Goal: Information Seeking & Learning: Learn about a topic

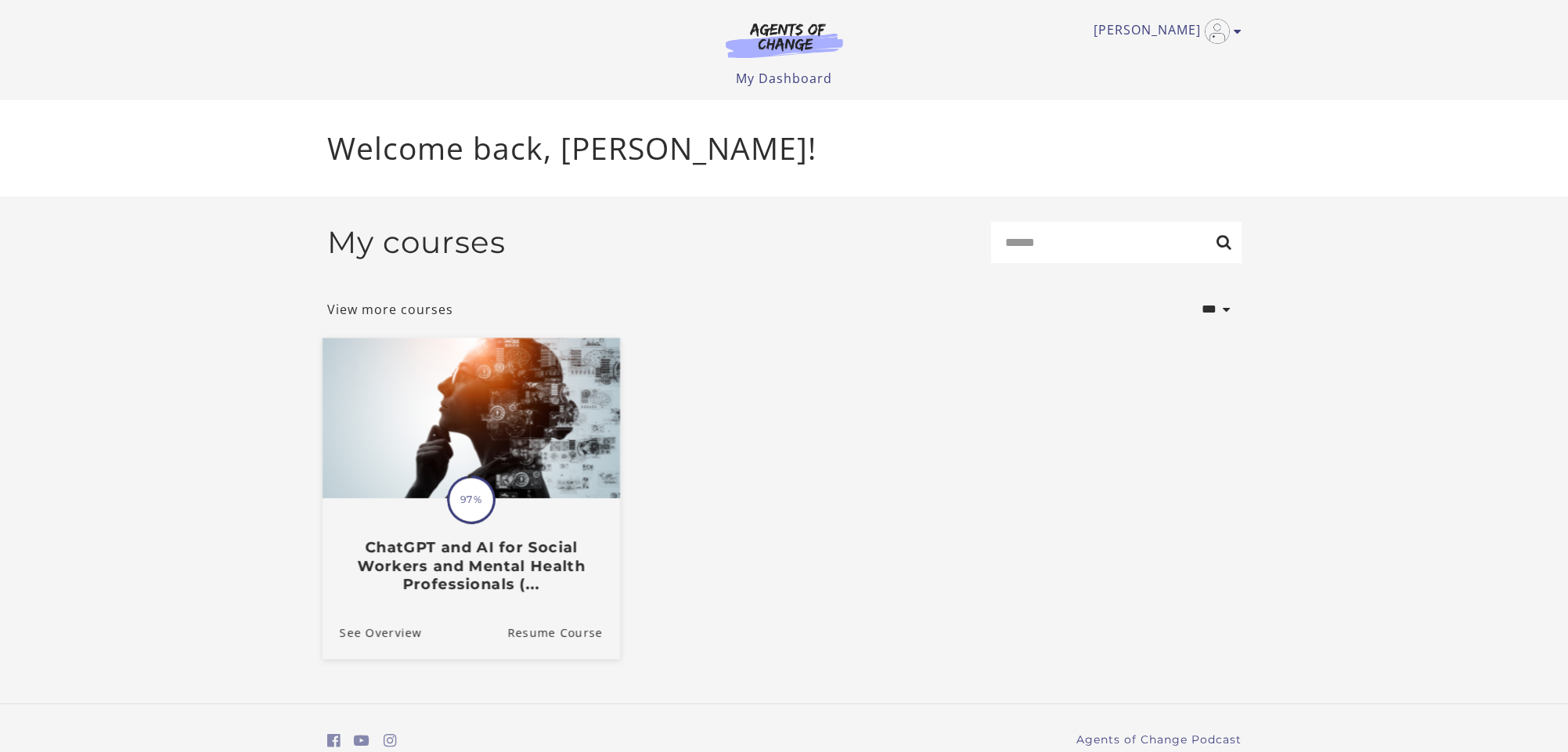
click at [467, 466] on img at bounding box center [471, 417] width 298 height 161
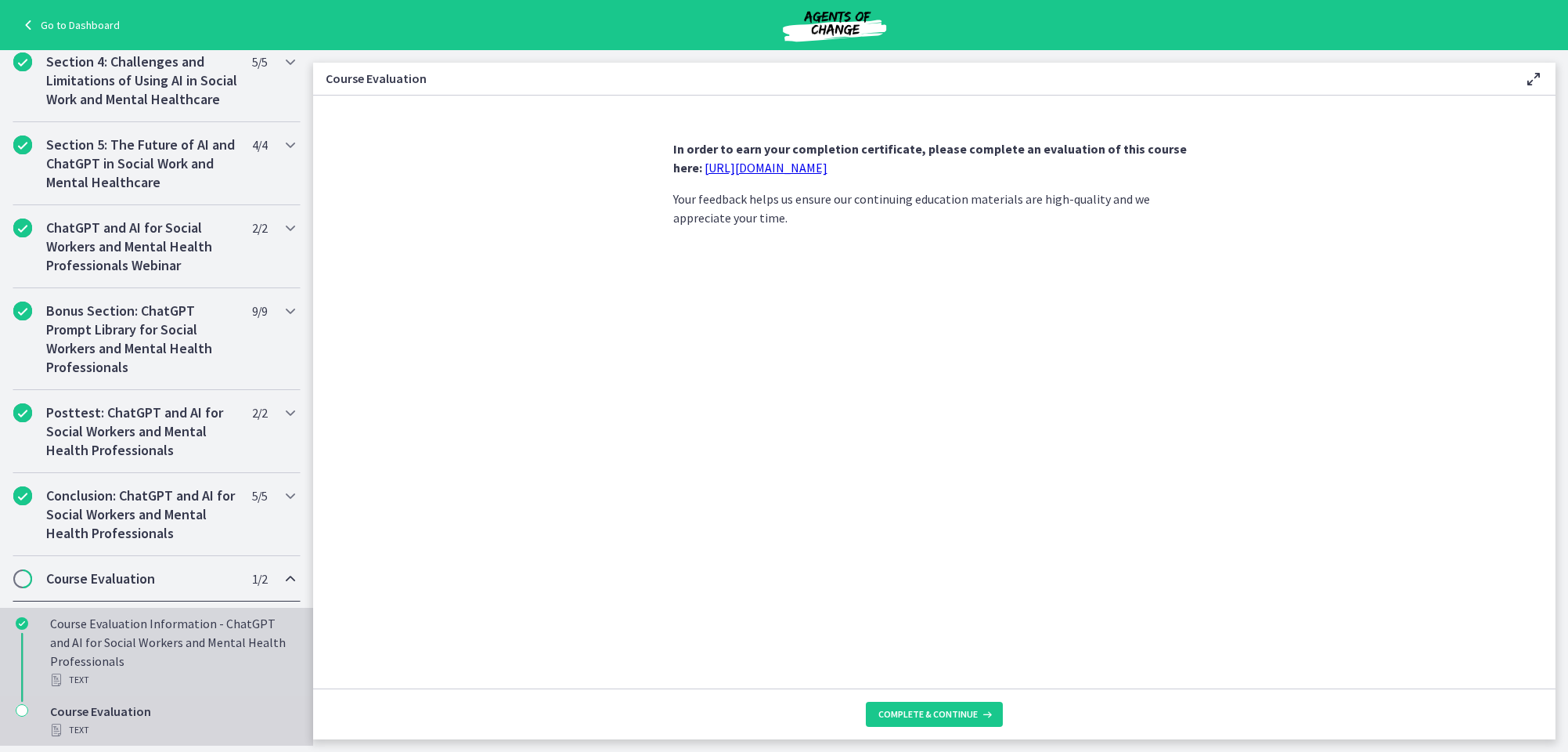
click at [83, 653] on div "Course Evaluation Information - ChatGPT and AI for Social Workers and Mental He…" at bounding box center [172, 651] width 244 height 75
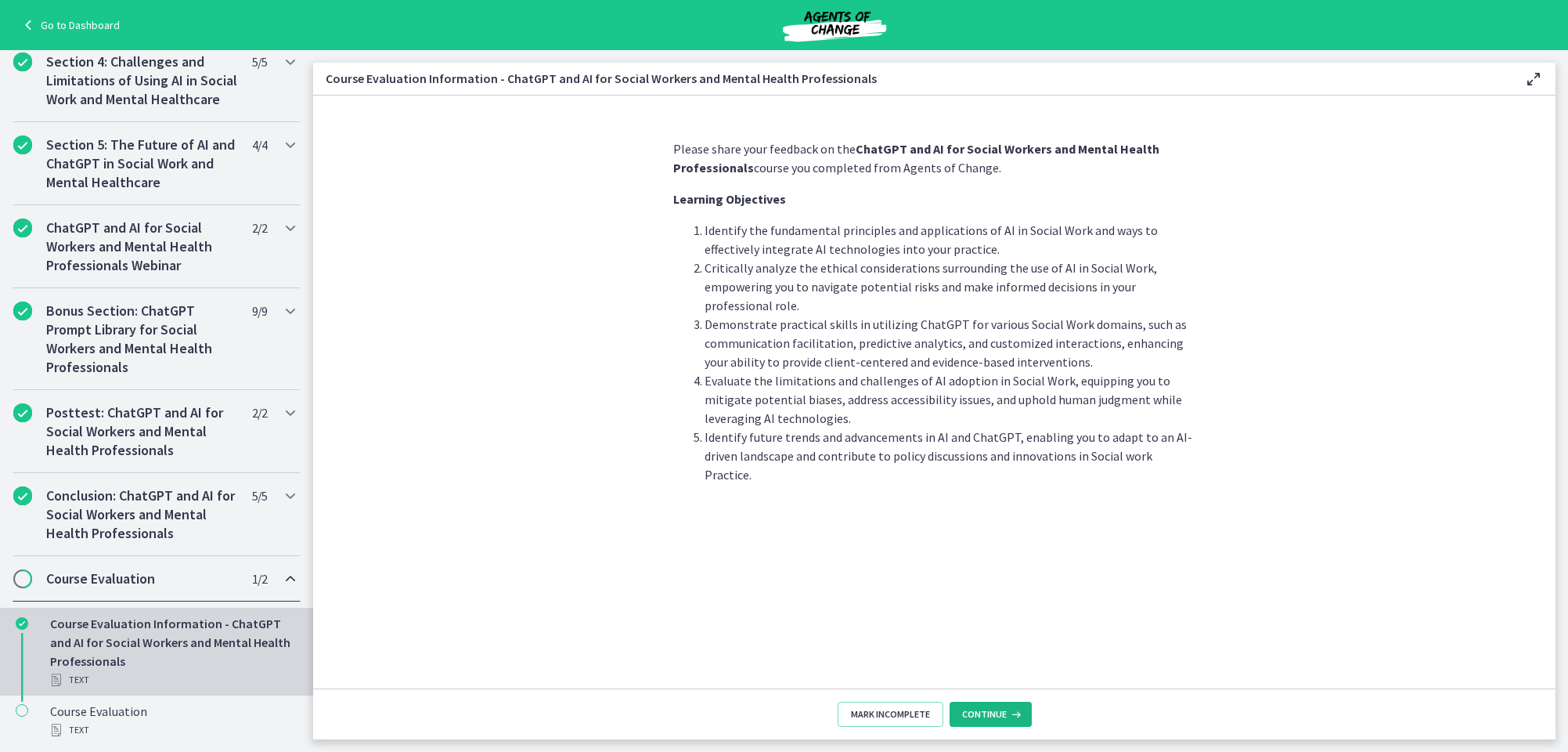
click at [989, 709] on span "Continue" at bounding box center [984, 714] width 45 height 13
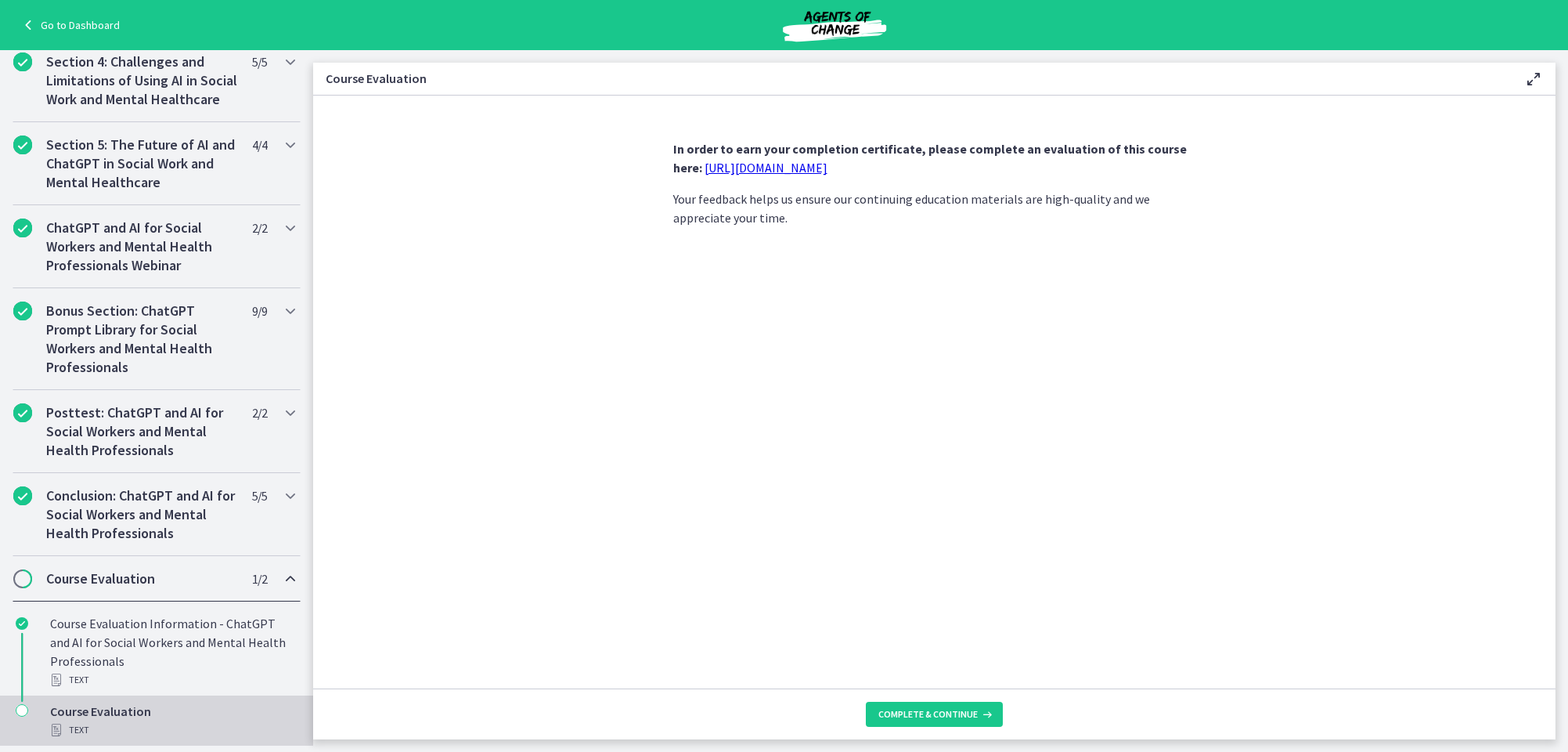
click at [22, 709] on icon "Chapters" at bounding box center [22, 711] width 13 height 13
click at [98, 721] on div "Text" at bounding box center [172, 730] width 244 height 19
click at [99, 722] on div "Text" at bounding box center [172, 730] width 244 height 19
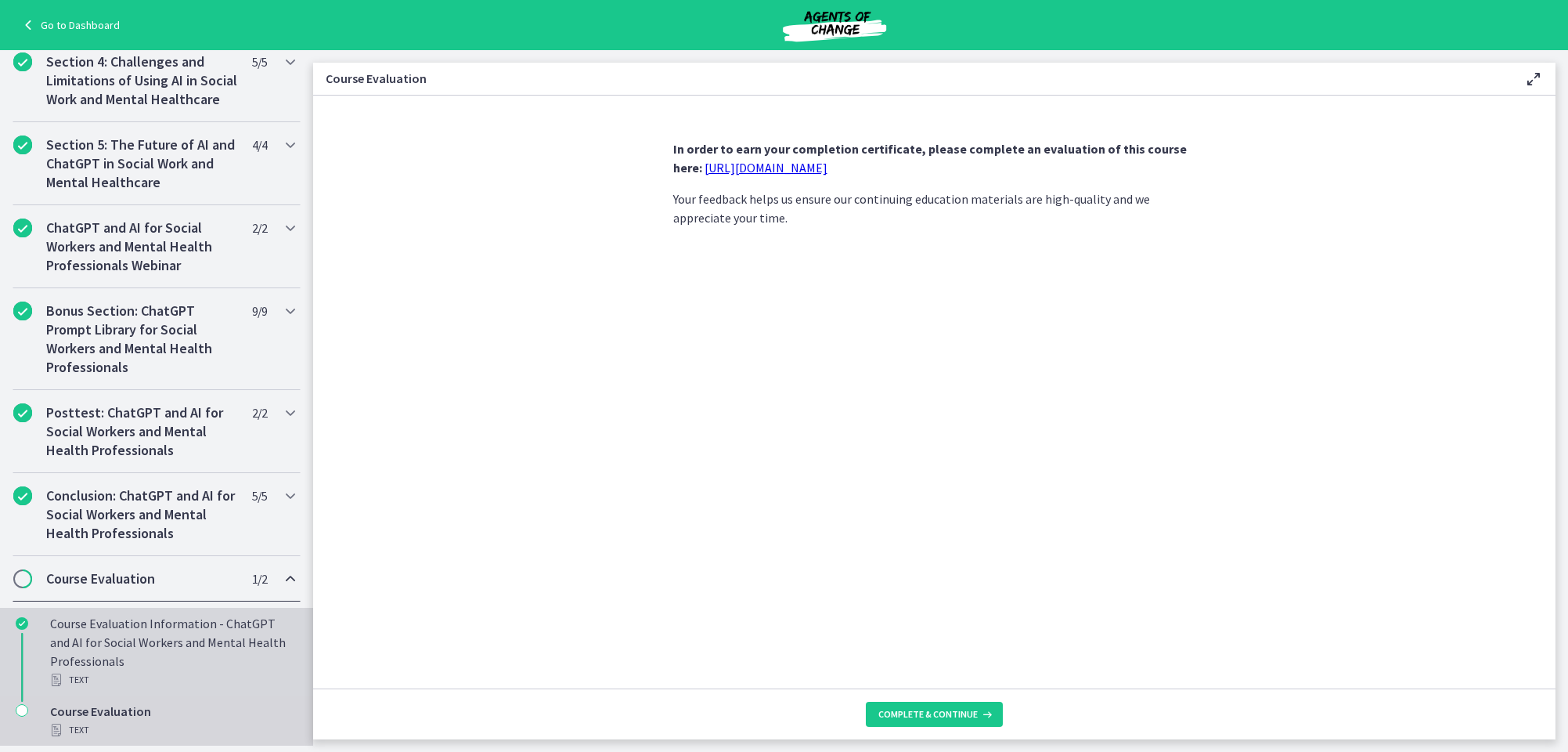
click at [119, 663] on div "Course Evaluation Information - ChatGPT and AI for Social Workers and Mental He…" at bounding box center [172, 651] width 244 height 75
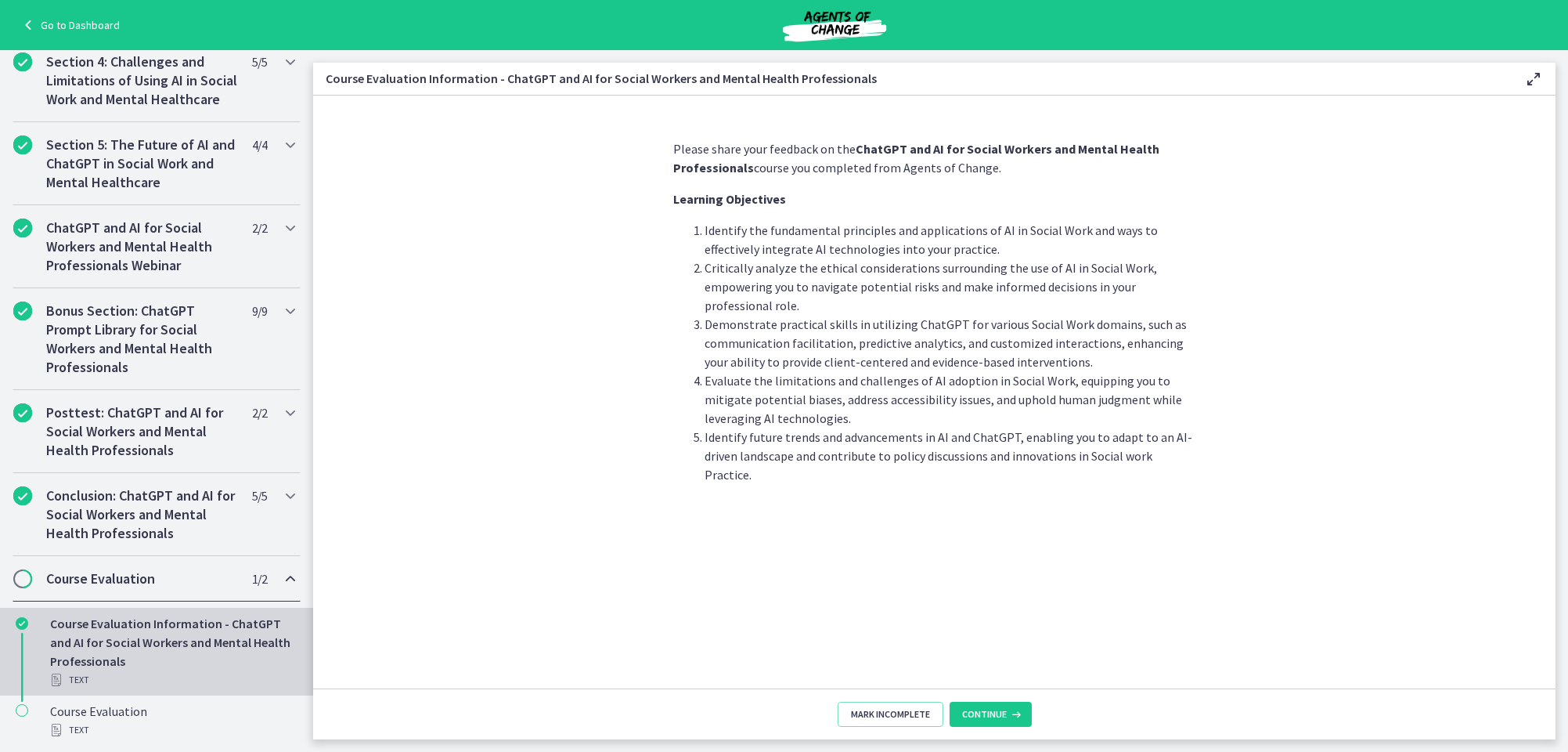
click at [119, 663] on div "Course Evaluation Information - ChatGPT and AI for Social Workers and Mental He…" at bounding box center [172, 651] width 244 height 75
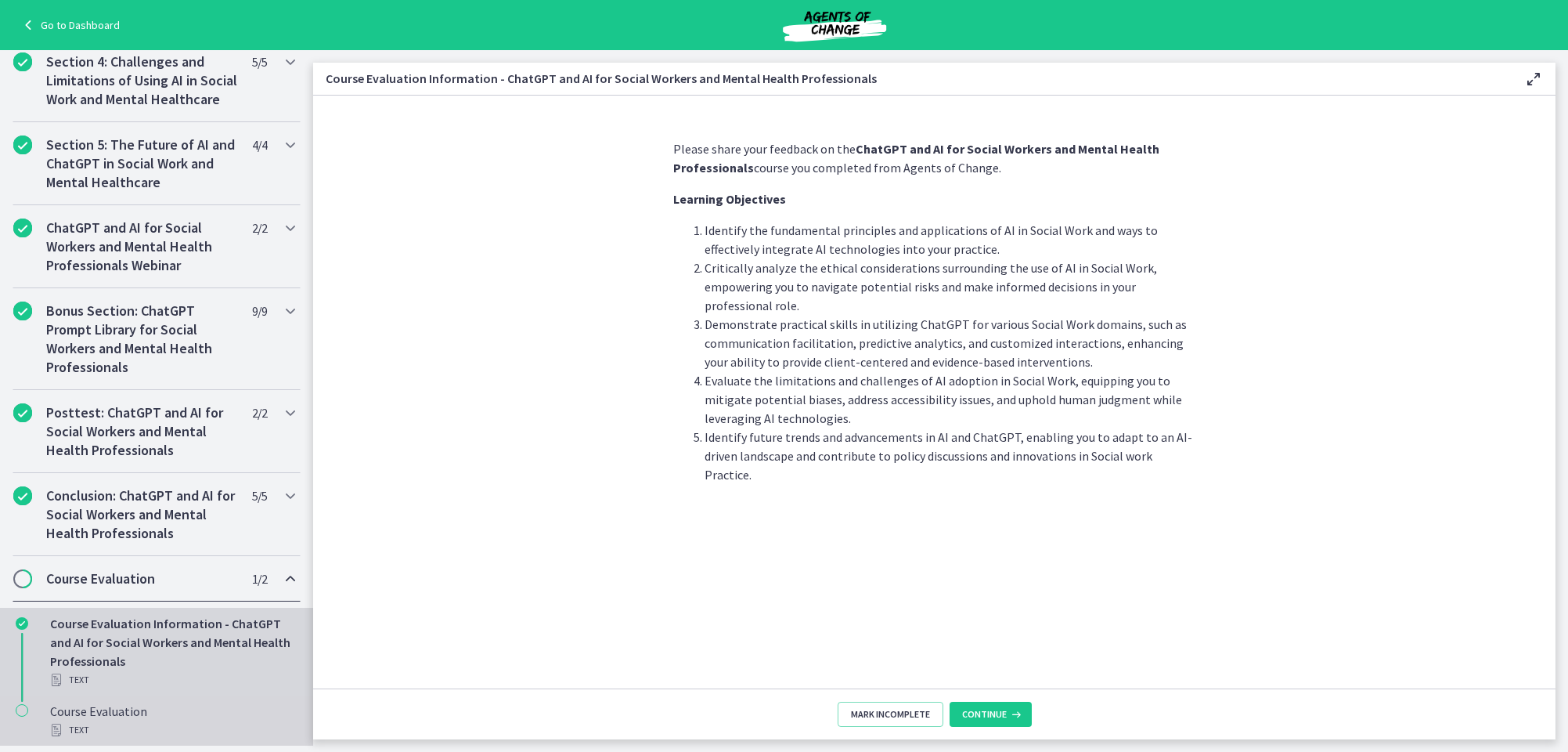
click at [102, 721] on div "Text" at bounding box center [172, 730] width 244 height 19
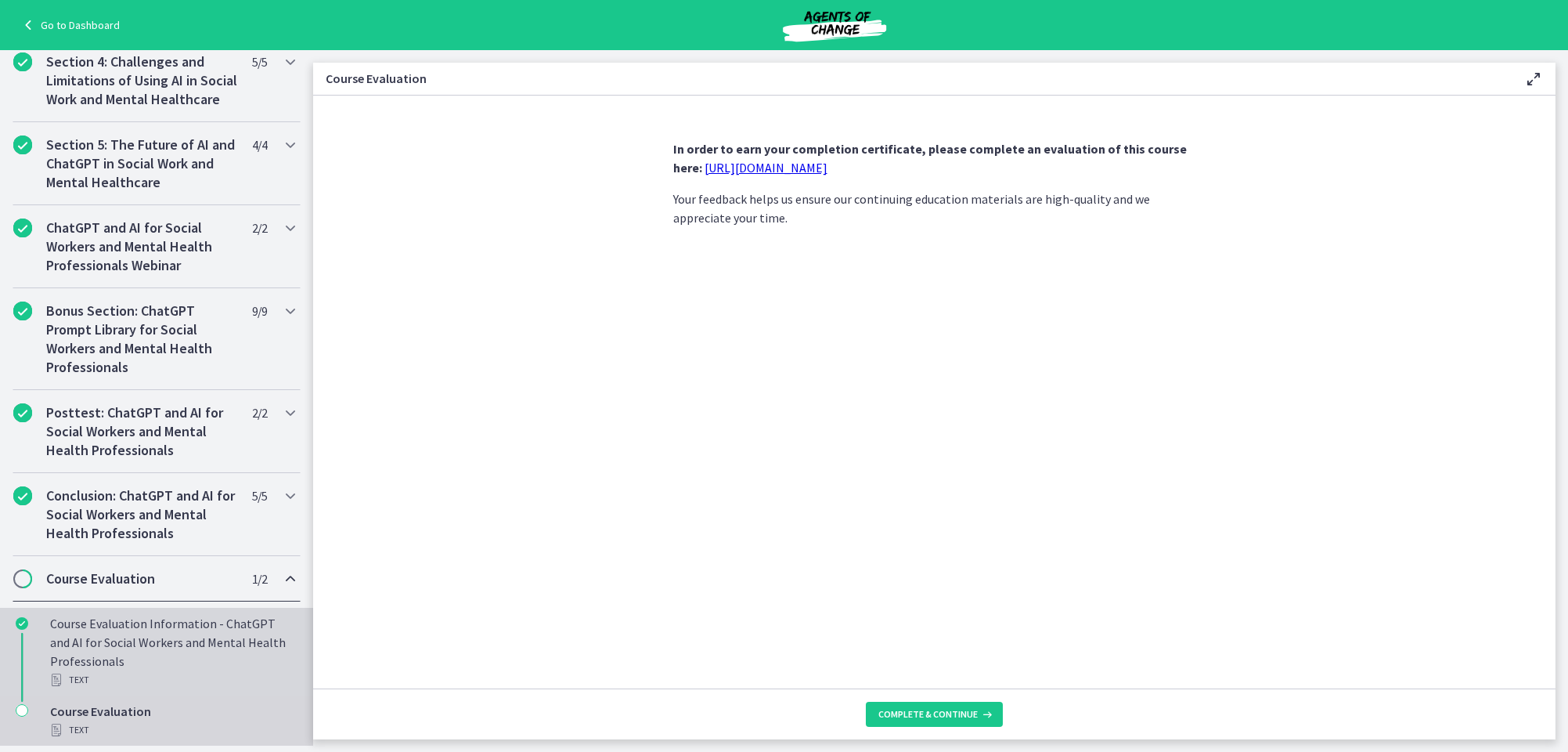
click at [123, 680] on div "Text" at bounding box center [172, 679] width 244 height 19
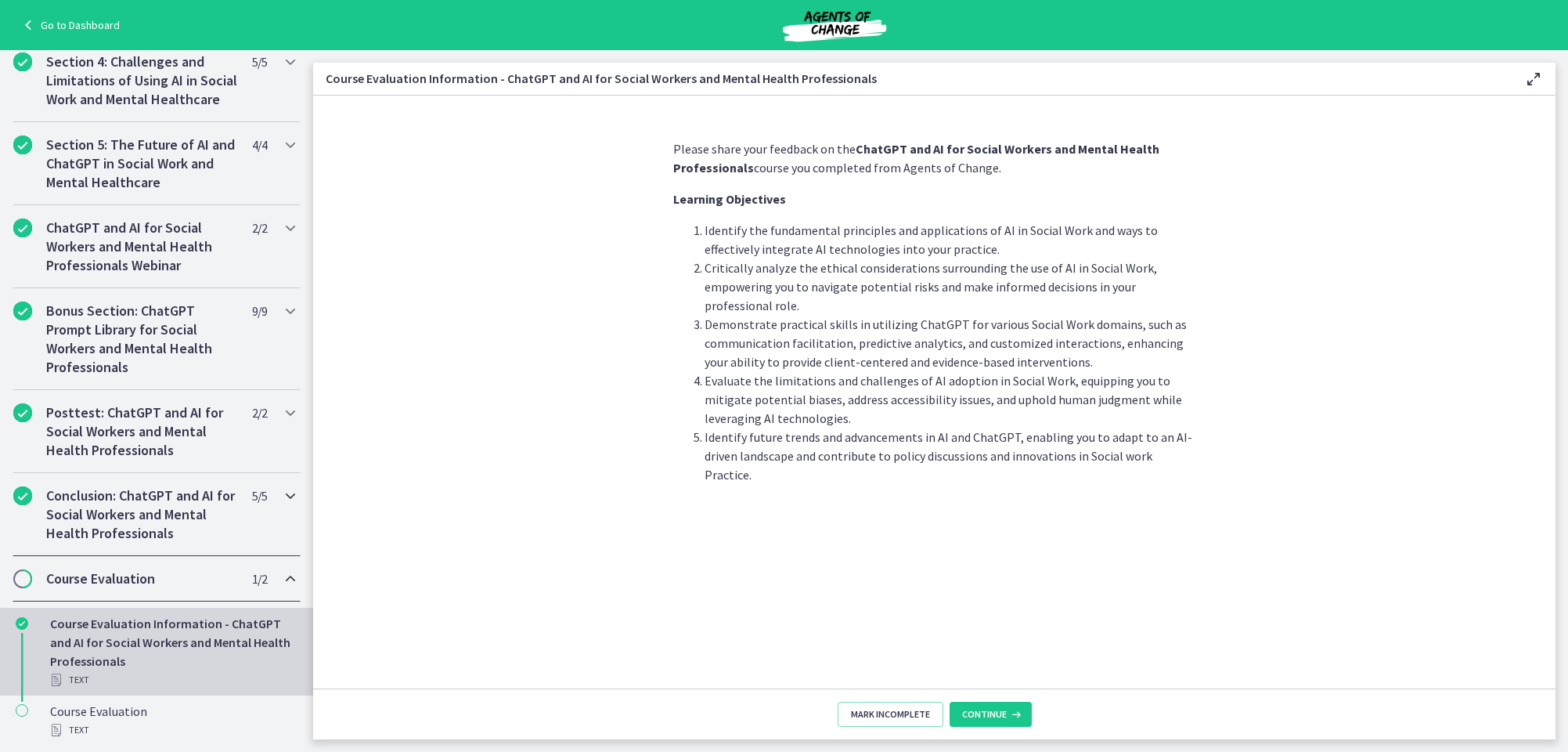
click at [23, 574] on span "Chapters" at bounding box center [22, 578] width 15 height 15
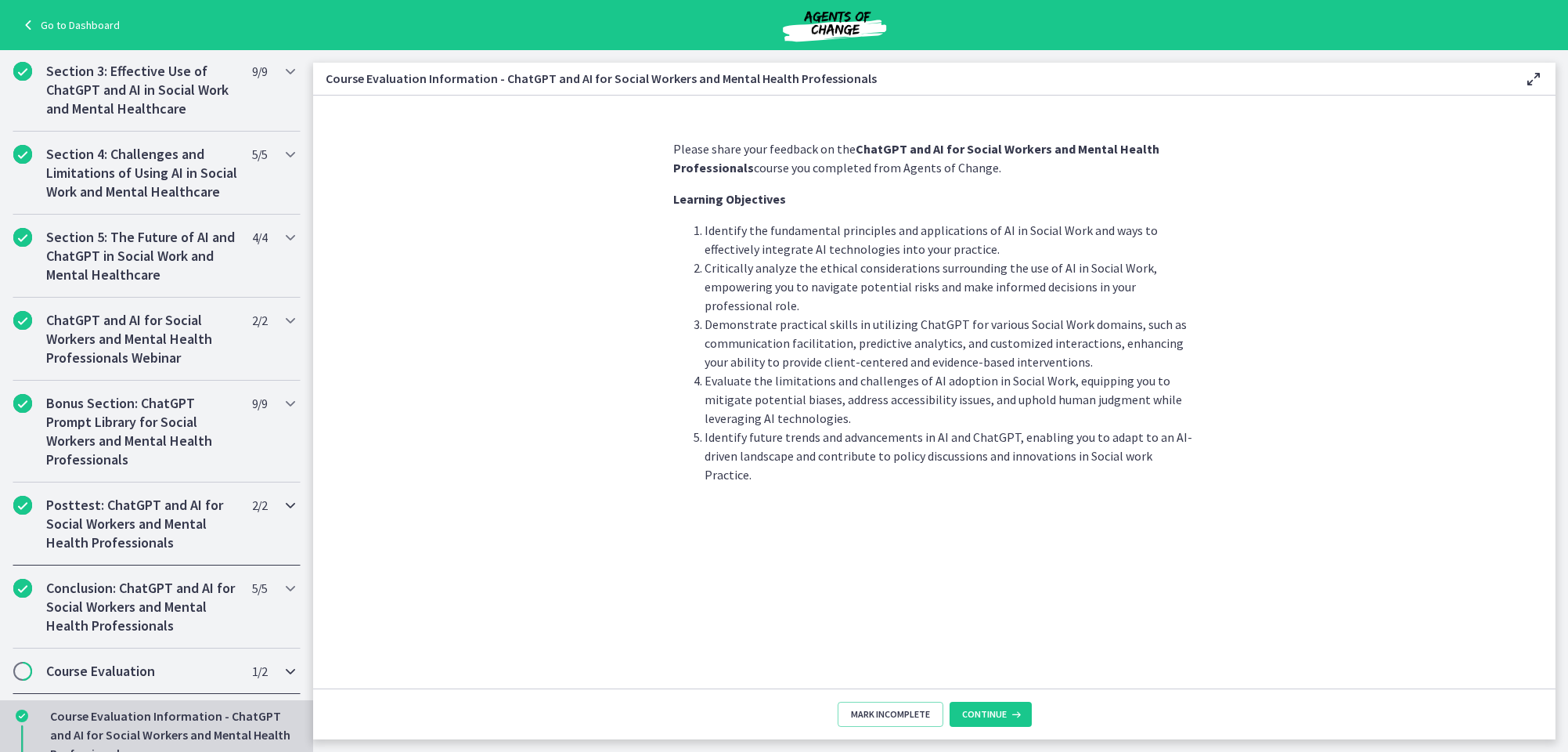
scroll to position [414, 0]
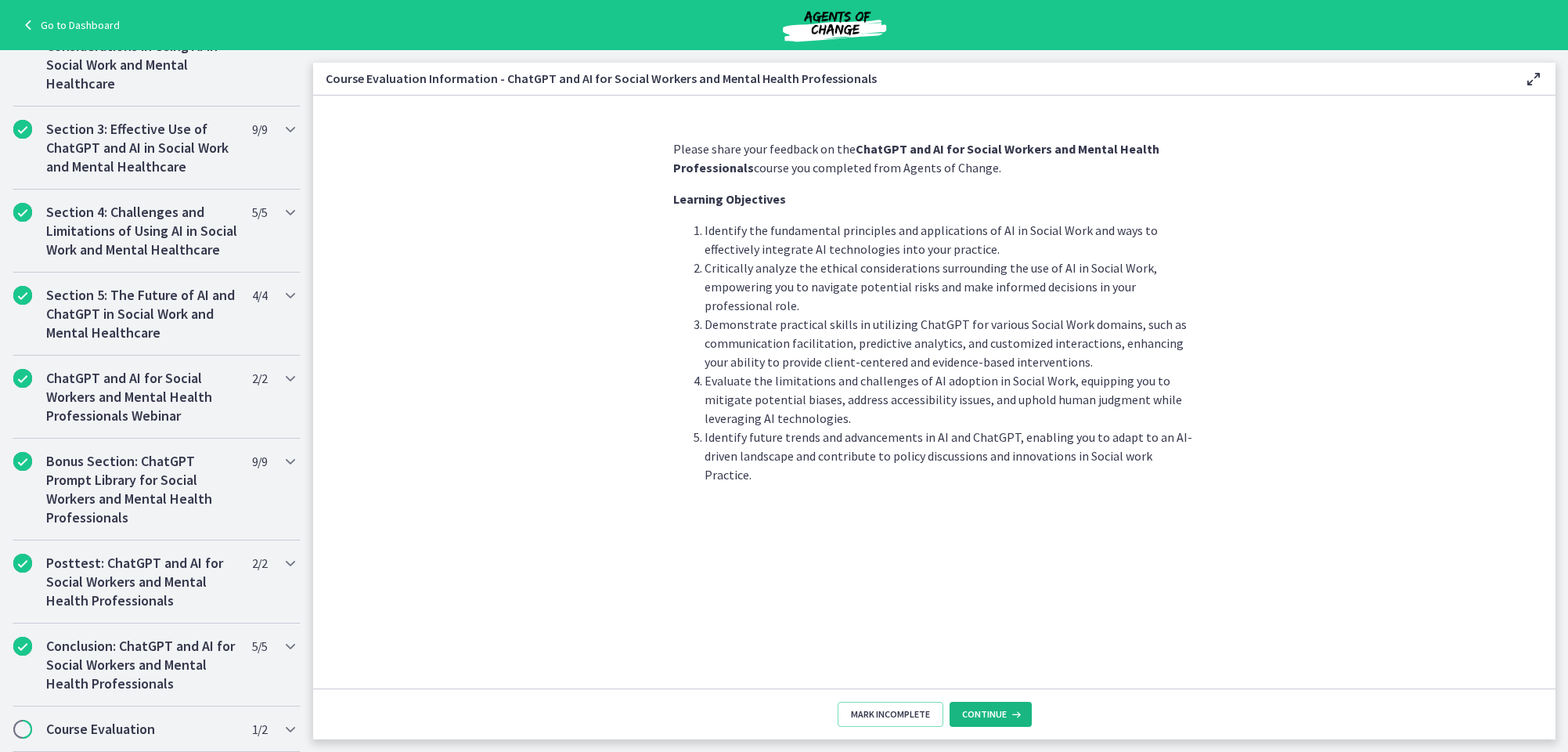
click at [989, 706] on button "Continue" at bounding box center [991, 714] width 83 height 25
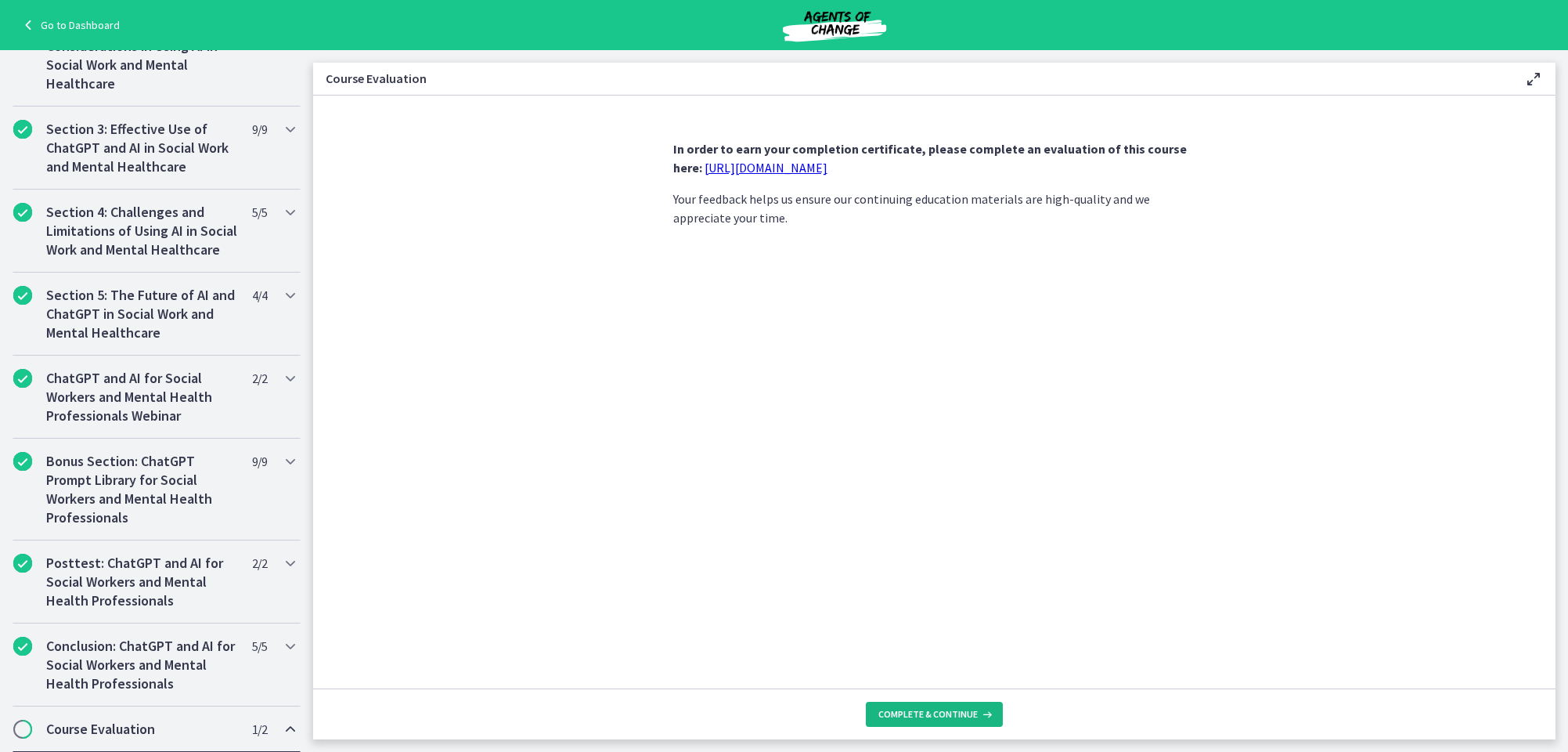
click at [919, 710] on span "Complete & continue" at bounding box center [928, 714] width 100 height 13
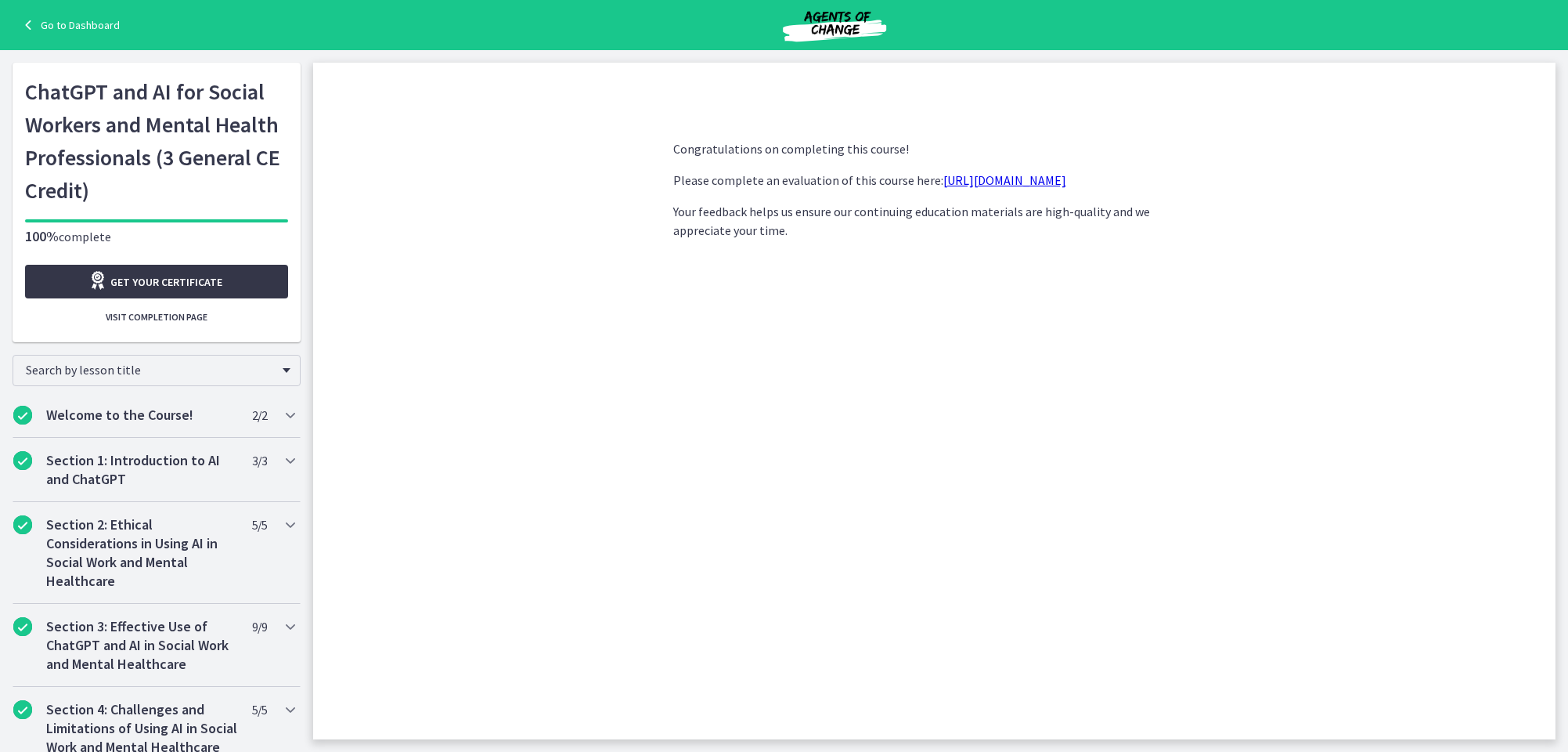
click at [177, 276] on span "Get your certificate" at bounding box center [166, 282] width 112 height 19
